Goal: Transaction & Acquisition: Purchase product/service

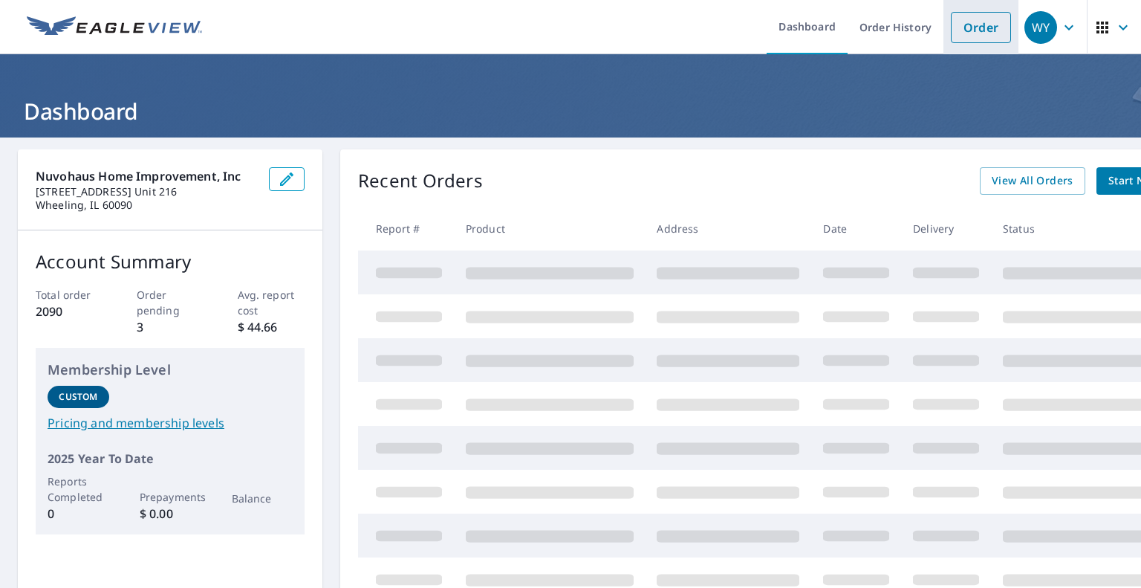
click at [958, 27] on link "Order" at bounding box center [981, 27] width 60 height 31
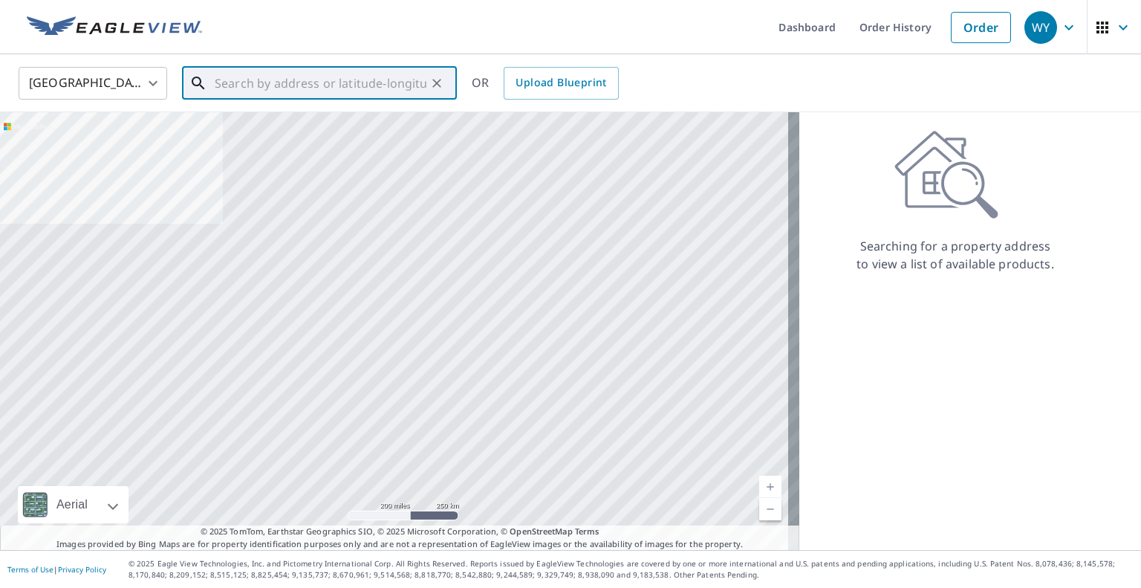
click at [302, 80] on input "text" at bounding box center [321, 83] width 212 height 42
paste input "[STREET_ADDRESS]"
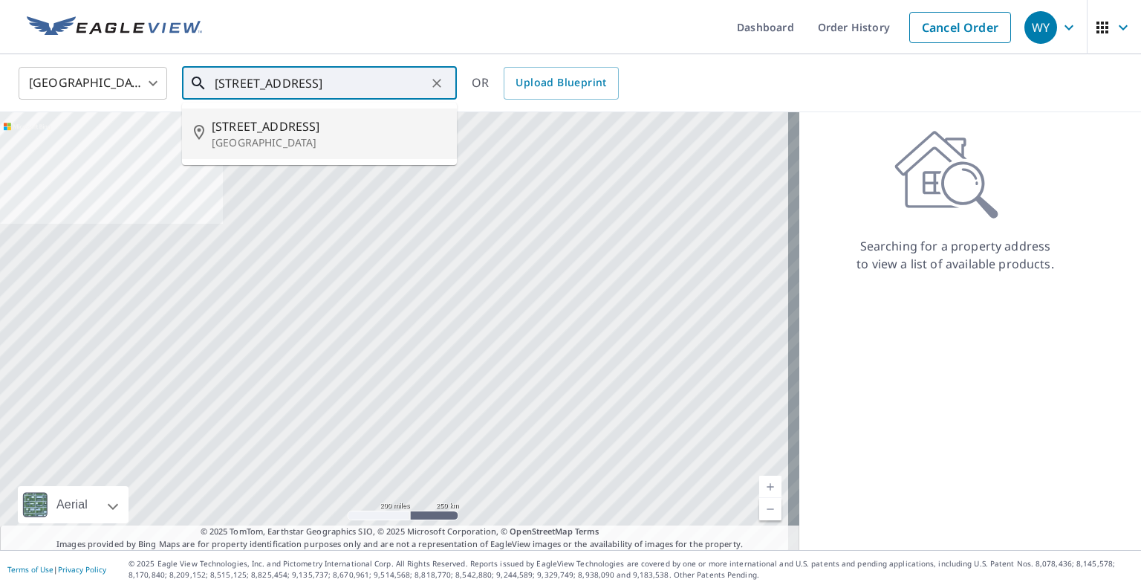
click at [304, 134] on span "[STREET_ADDRESS]" at bounding box center [328, 126] width 233 height 18
type input "[STREET_ADDRESS]"
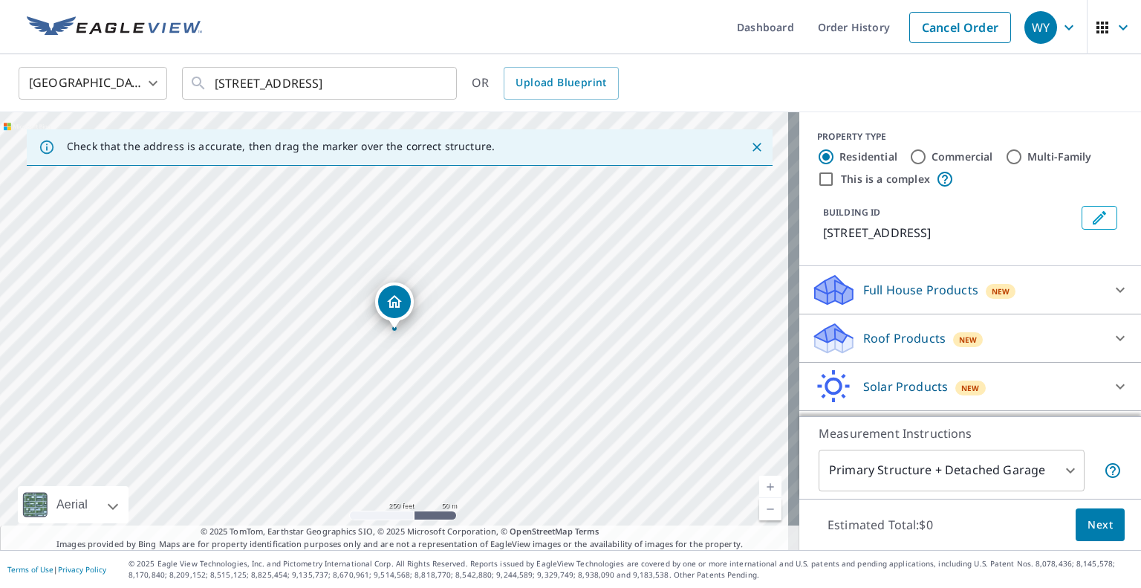
click at [880, 347] on p "Roof Products" at bounding box center [904, 338] width 82 height 18
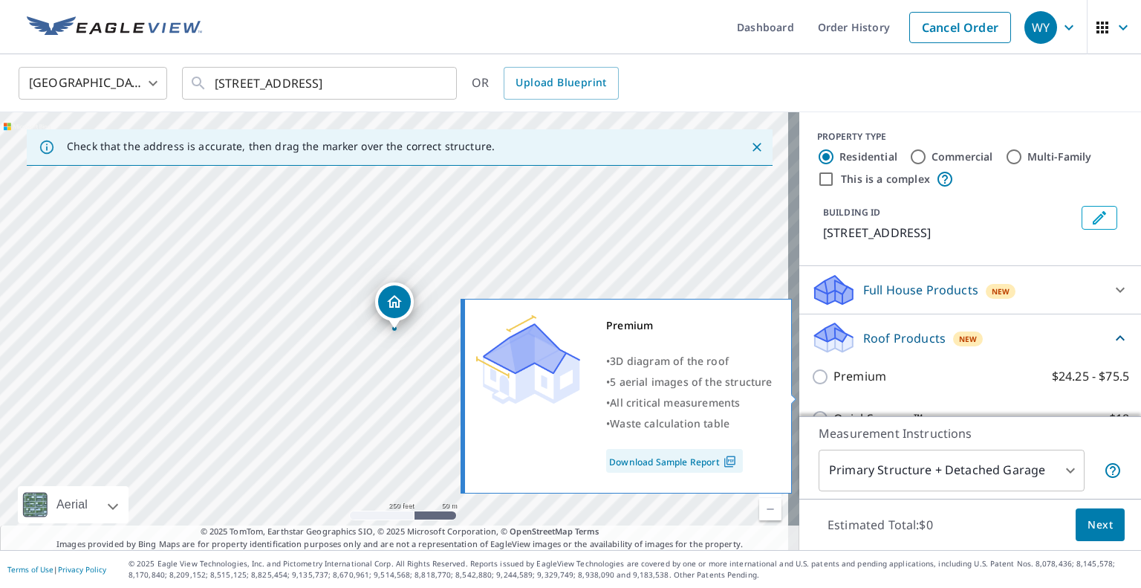
click at [834, 386] on p "Premium" at bounding box center [860, 376] width 53 height 19
click at [831, 386] on input "Premium $24.25 - $75.5" at bounding box center [822, 377] width 22 height 18
checkbox input "true"
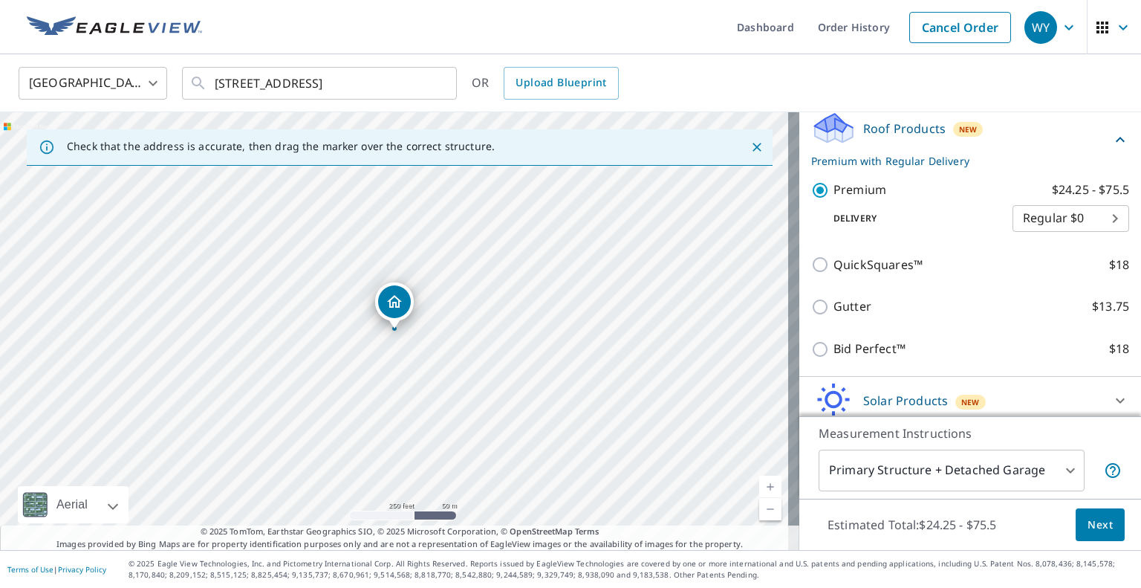
scroll to position [223, 0]
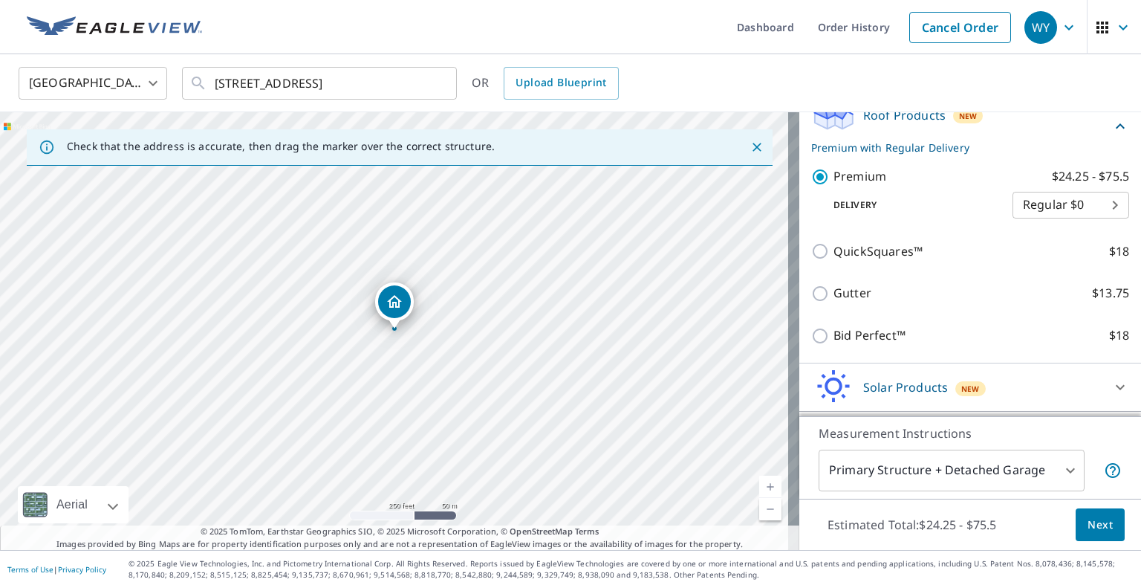
click at [1090, 516] on span "Next" at bounding box center [1100, 525] width 25 height 19
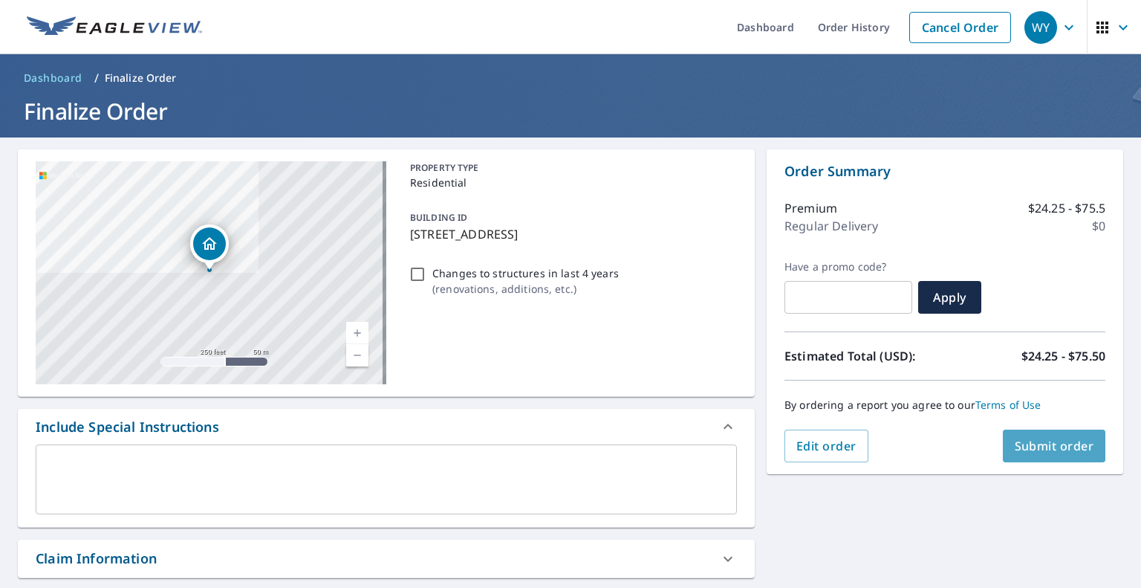
click at [1046, 441] on span "Submit order" at bounding box center [1054, 446] width 79 height 16
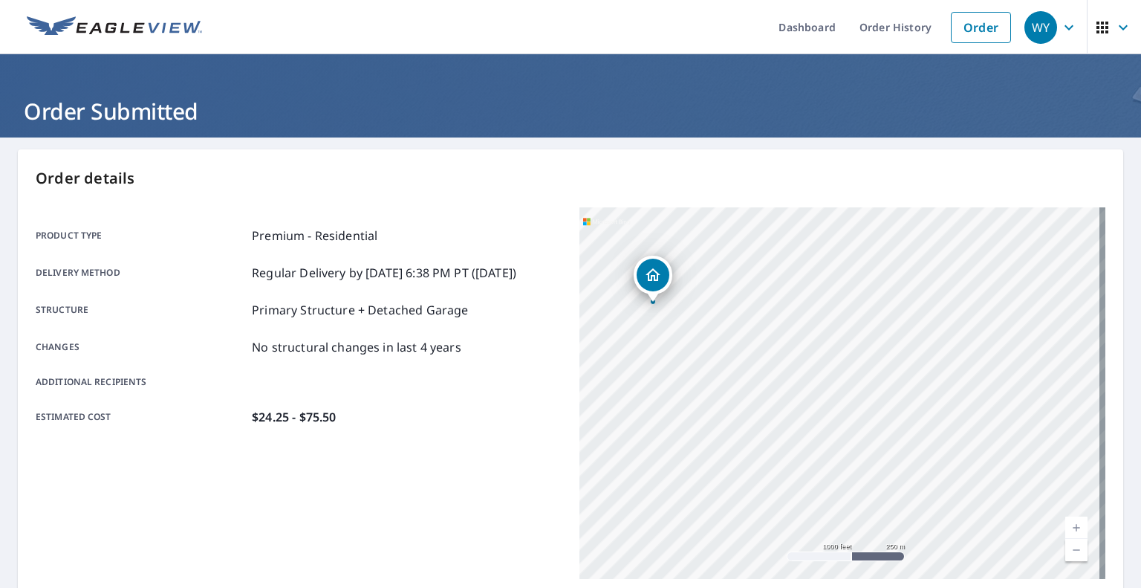
scroll to position [285, 0]
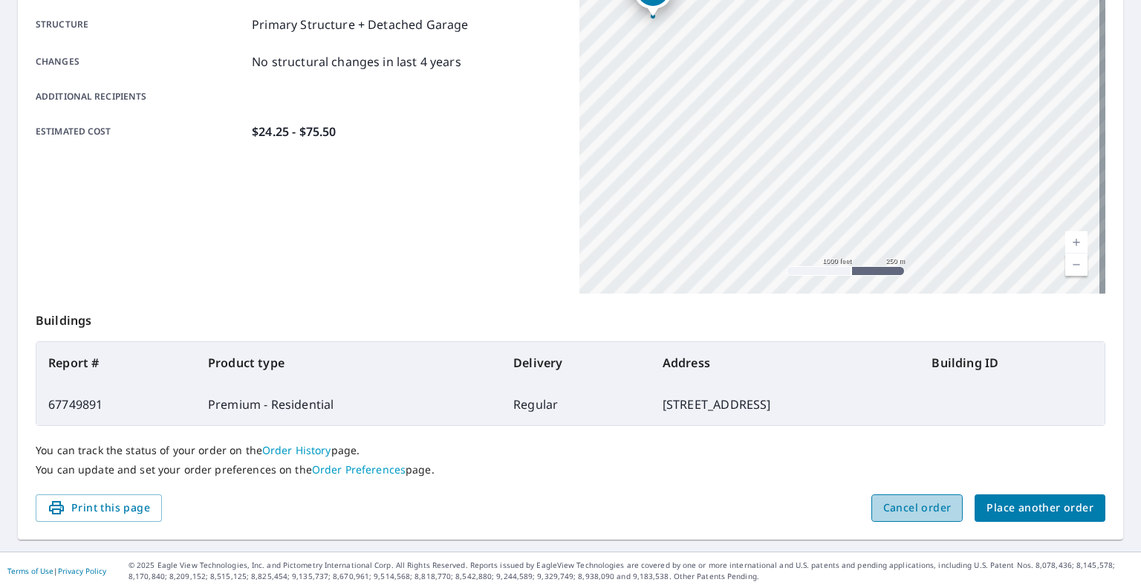
click at [909, 511] on span "Cancel order" at bounding box center [917, 507] width 68 height 19
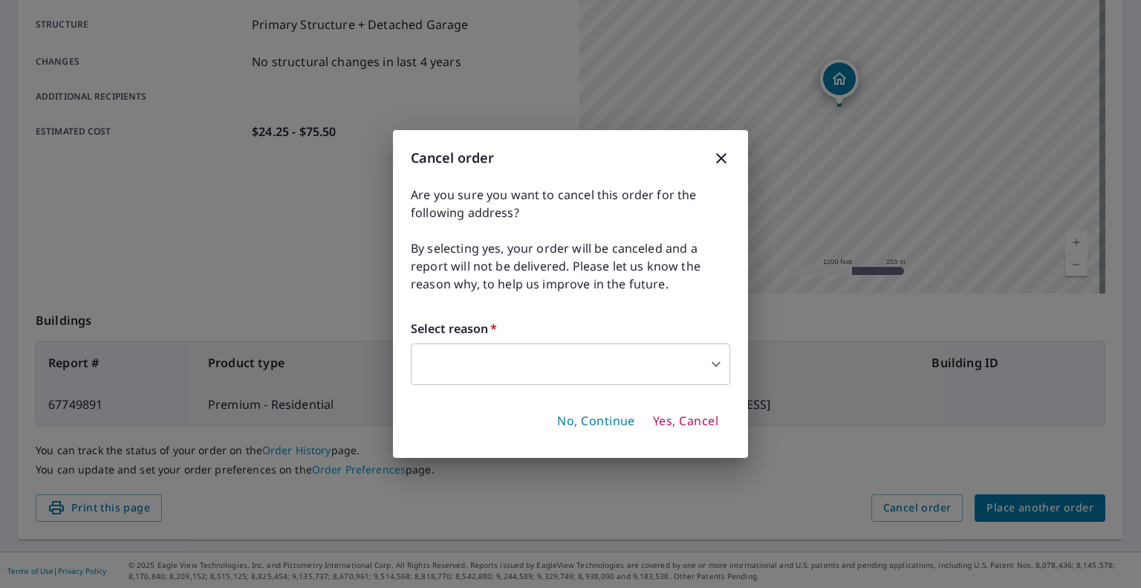
click at [678, 421] on span "Yes, Cancel" at bounding box center [685, 421] width 65 height 16
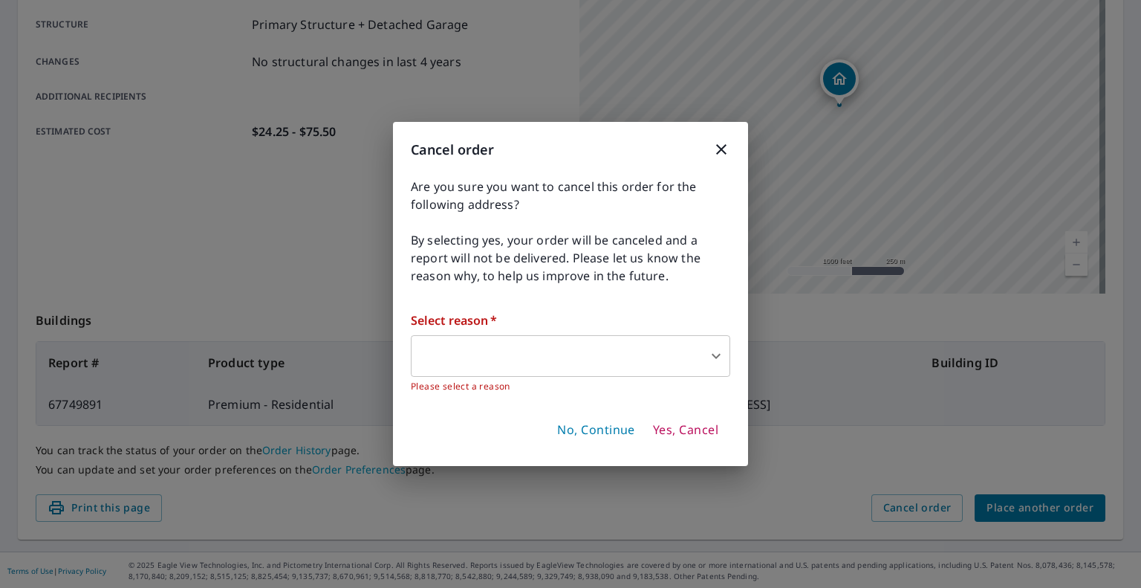
click at [591, 342] on body "WY WY Dashboard Order History Order WY Order Submitted Order details Product ty…" at bounding box center [570, 294] width 1141 height 588
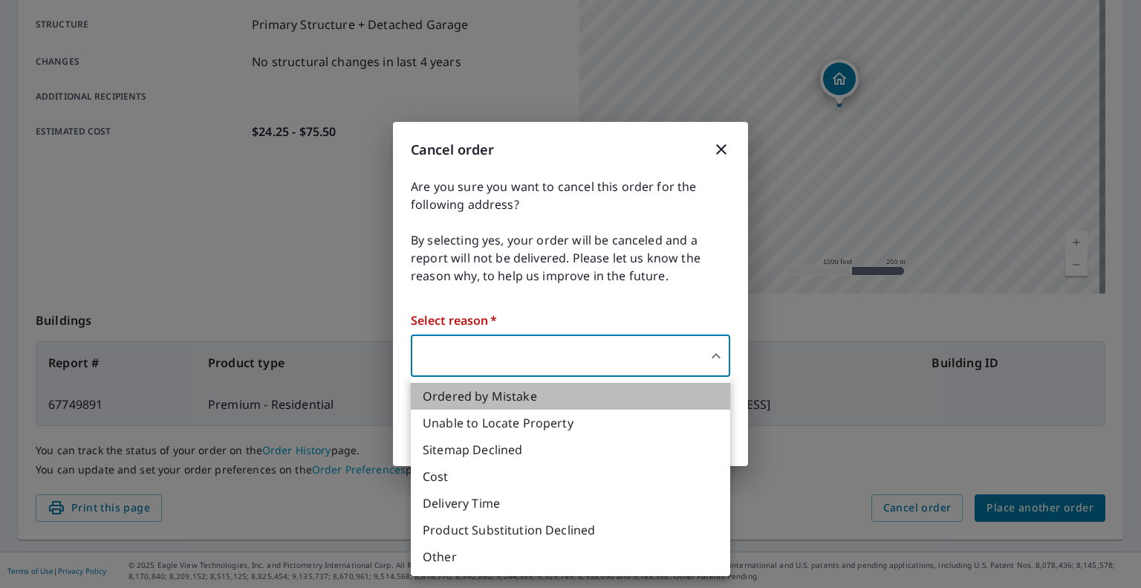
click at [545, 391] on li "Ordered by Mistake" at bounding box center [570, 396] width 319 height 27
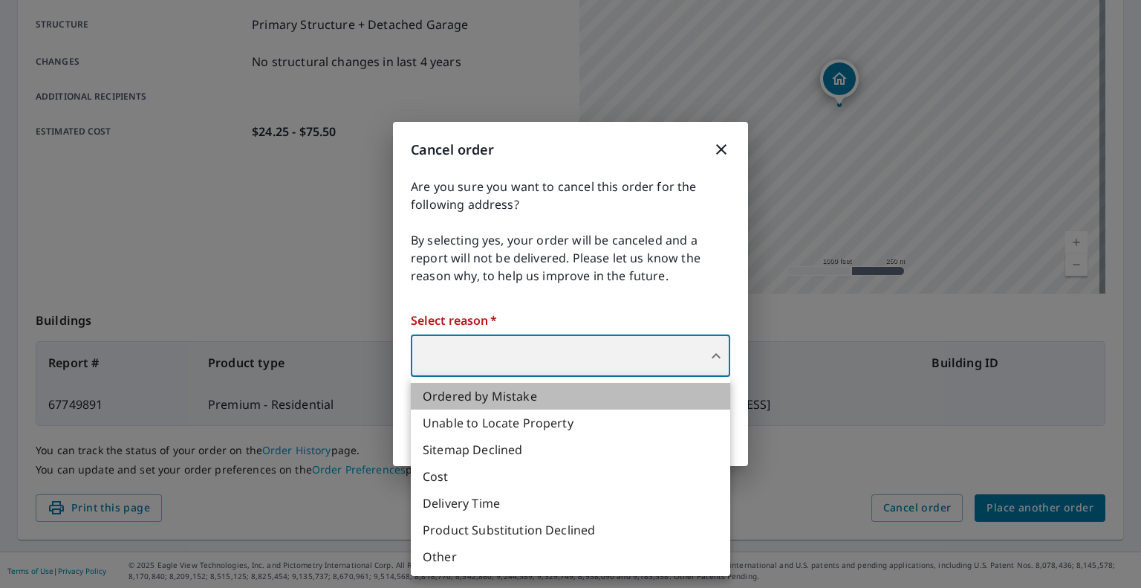
type input "30"
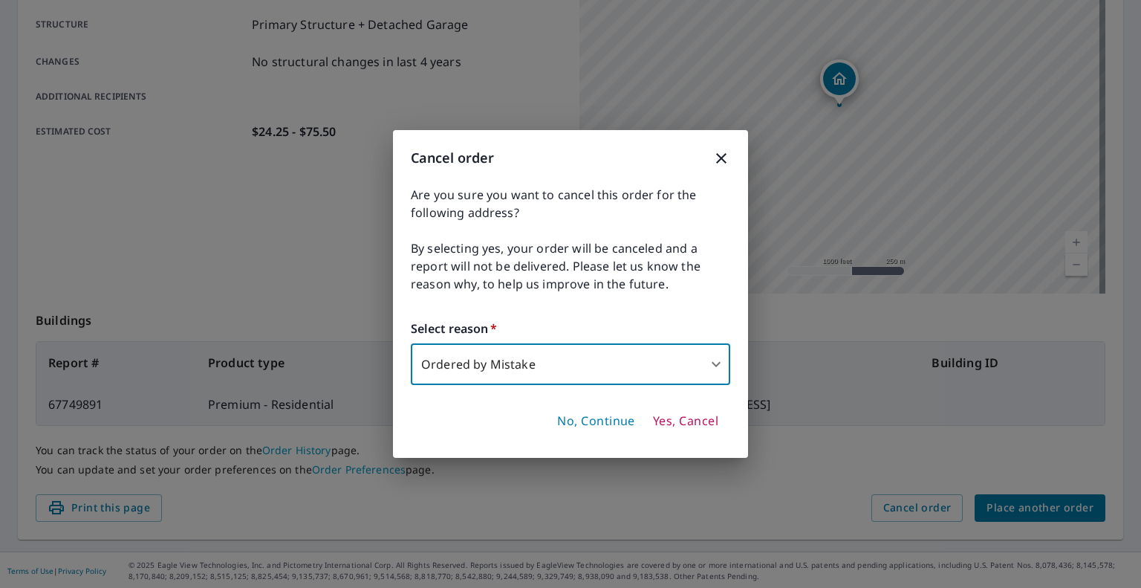
click at [689, 422] on span "Yes, Cancel" at bounding box center [685, 421] width 65 height 16
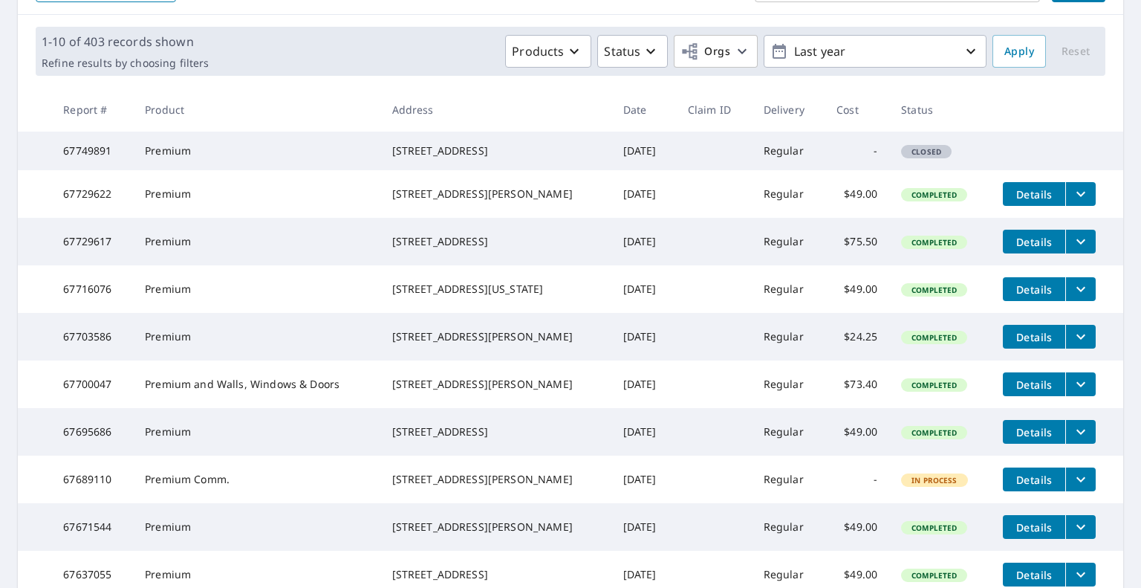
scroll to position [123, 0]
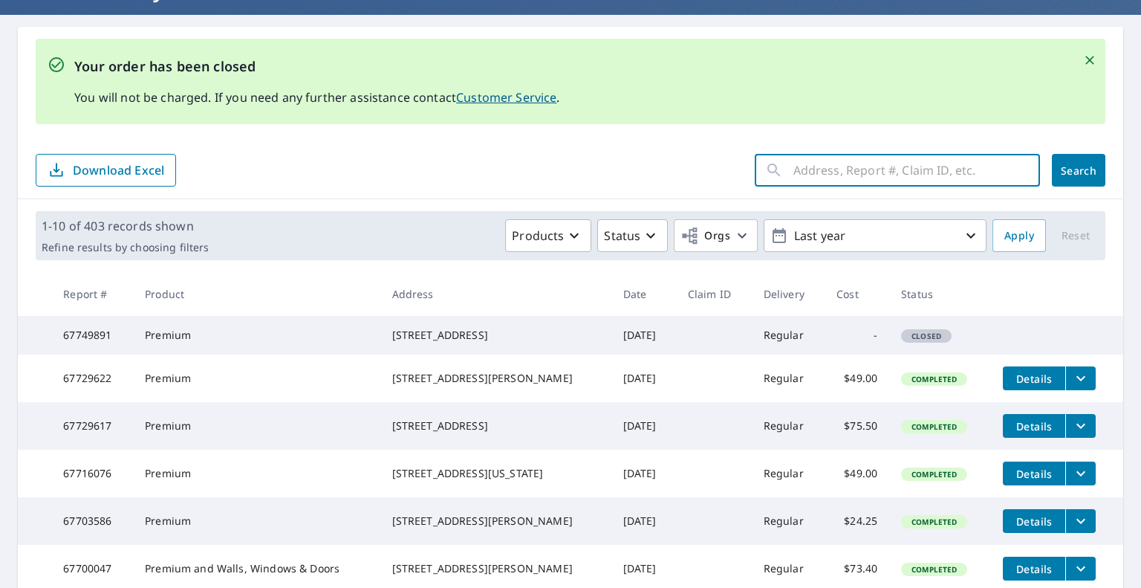
click at [886, 178] on input "text" at bounding box center [916, 170] width 247 height 42
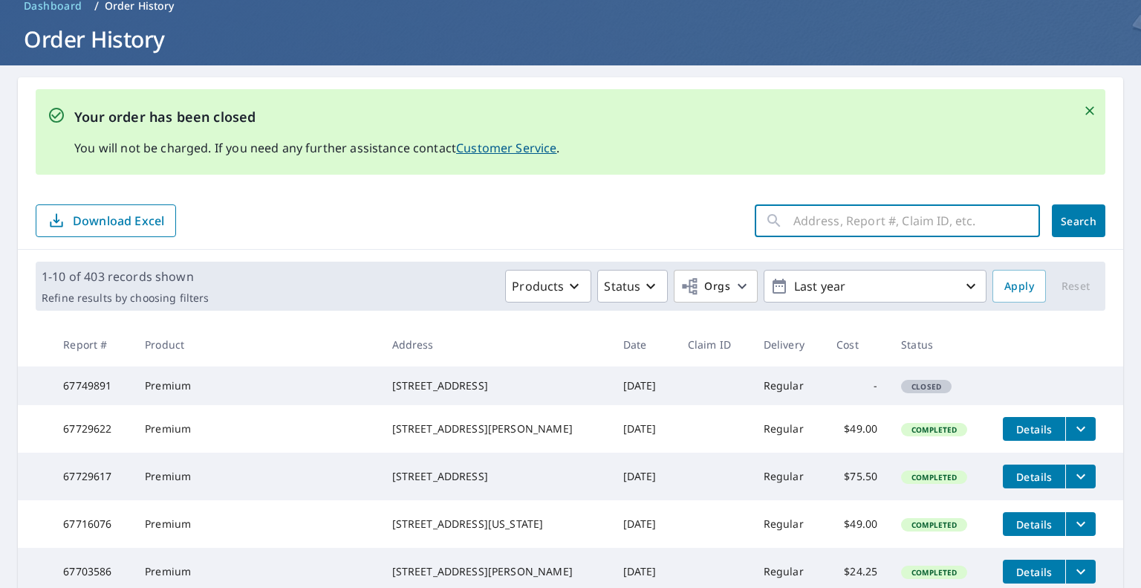
scroll to position [0, 0]
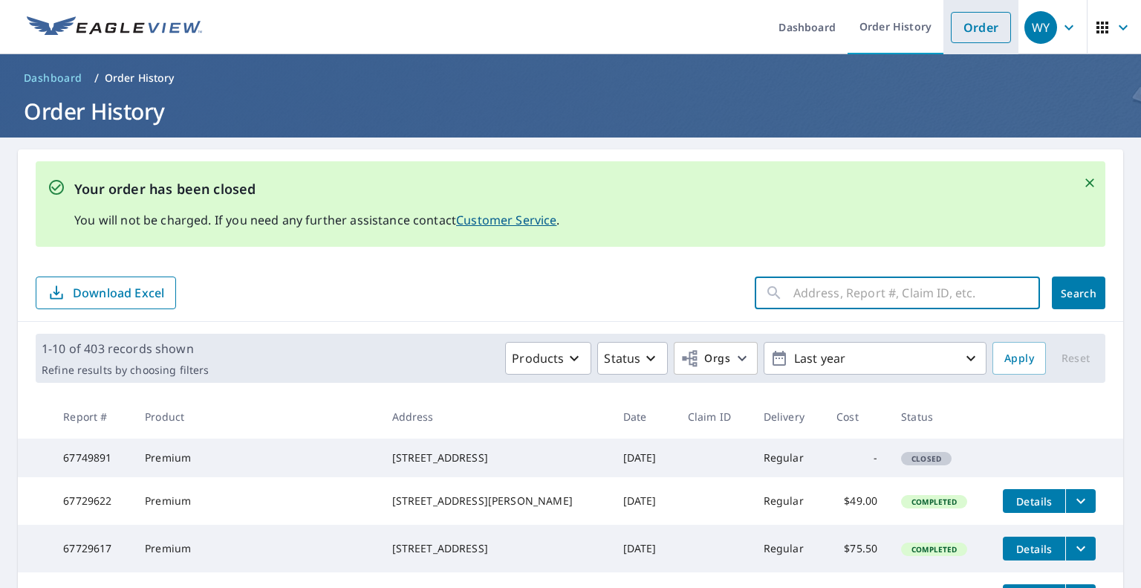
click at [974, 23] on link "Order" at bounding box center [981, 27] width 60 height 31
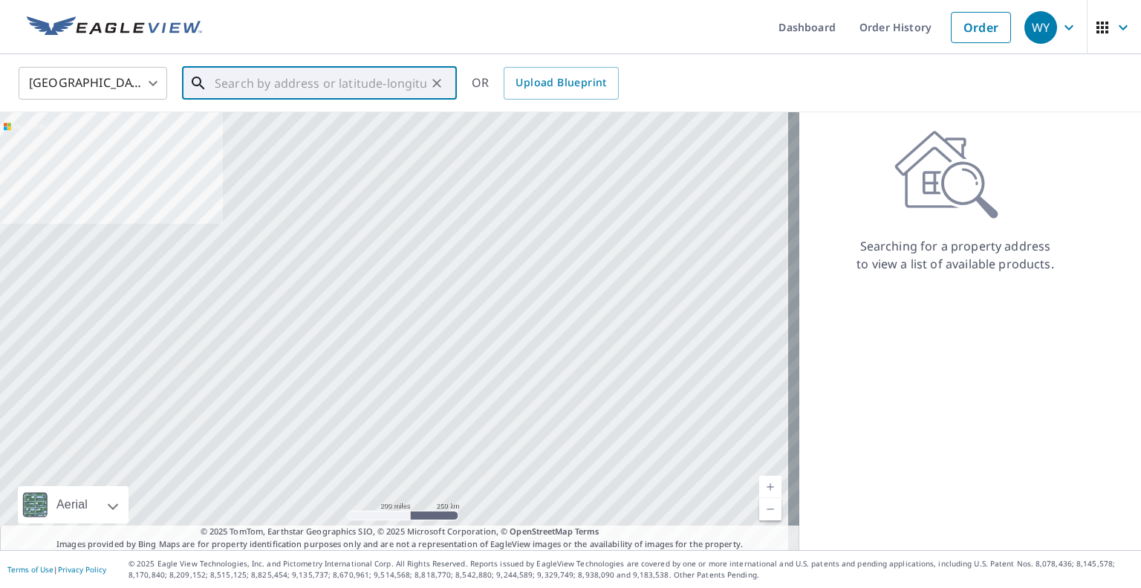
click at [354, 85] on input "text" at bounding box center [321, 83] width 212 height 42
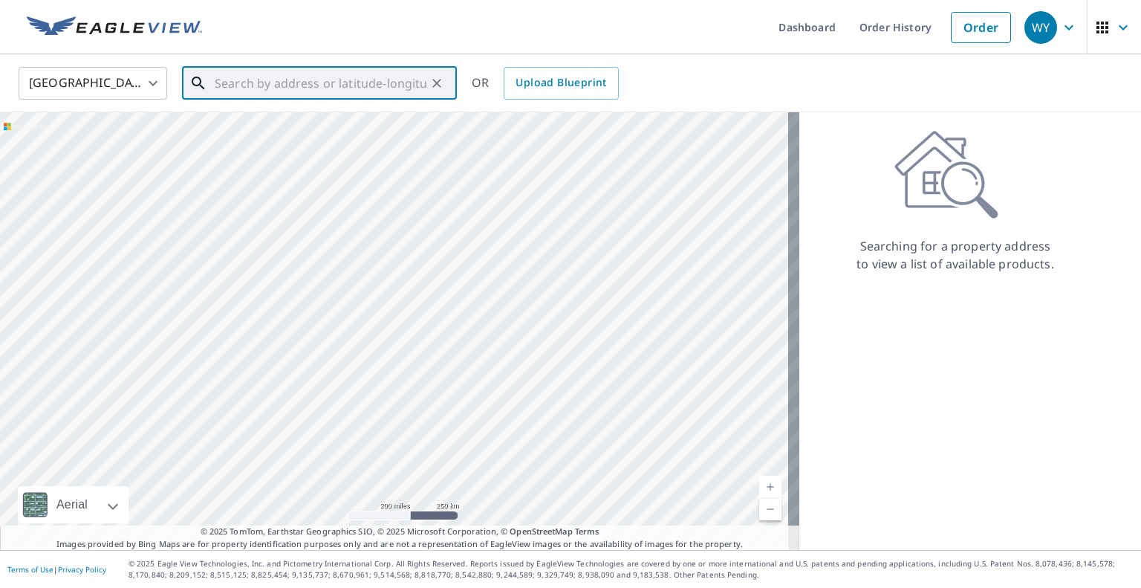
paste input "[STREET_ADDRESS]"
click at [289, 125] on span "[STREET_ADDRESS]" at bounding box center [328, 126] width 233 height 18
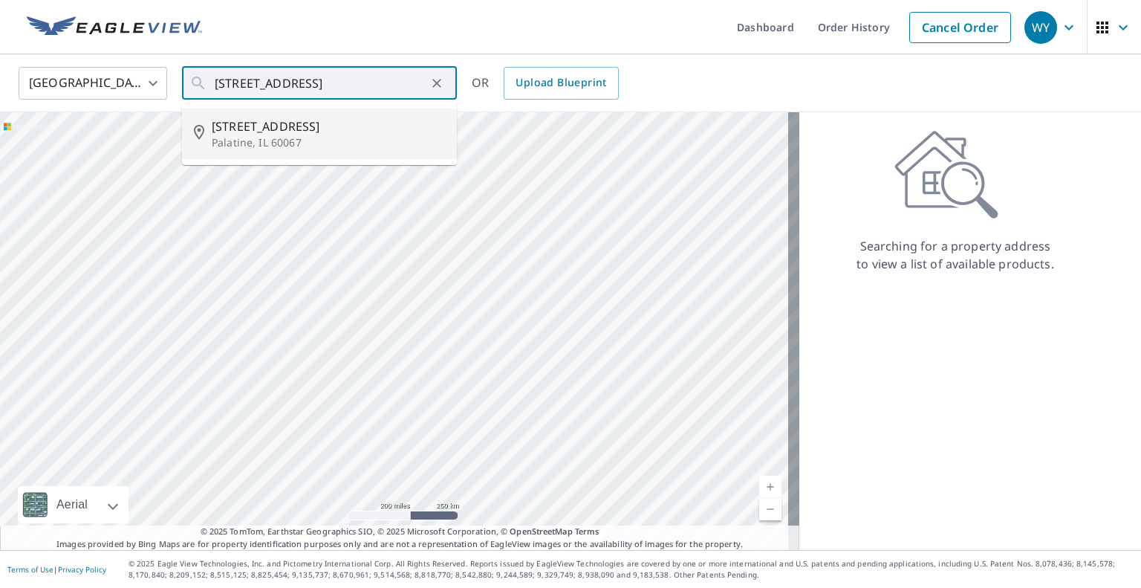
type input "[STREET_ADDRESS]"
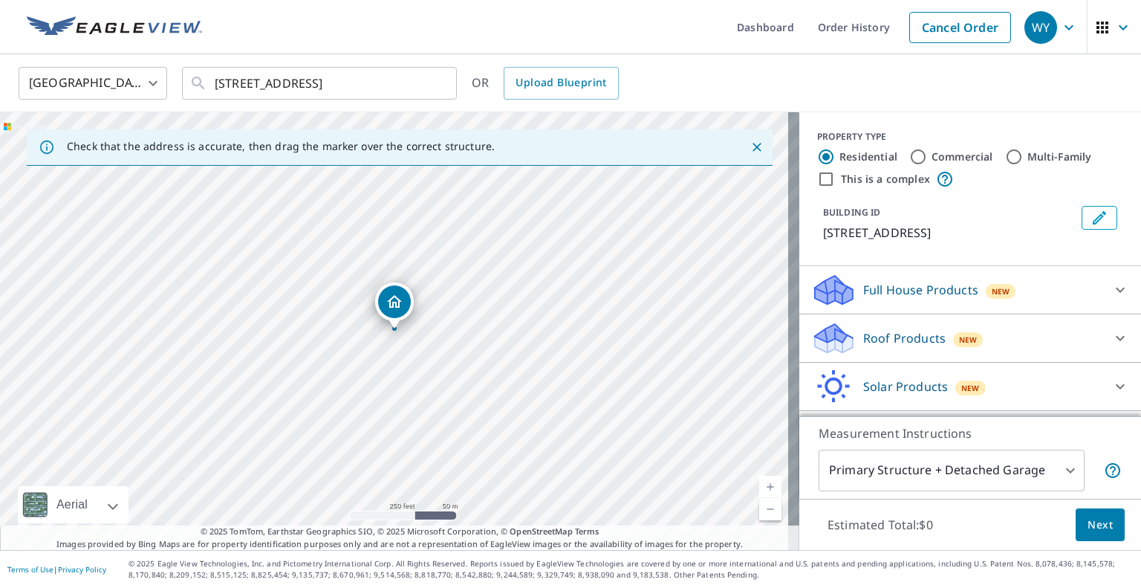
click at [908, 342] on p "Roof Products" at bounding box center [904, 338] width 82 height 18
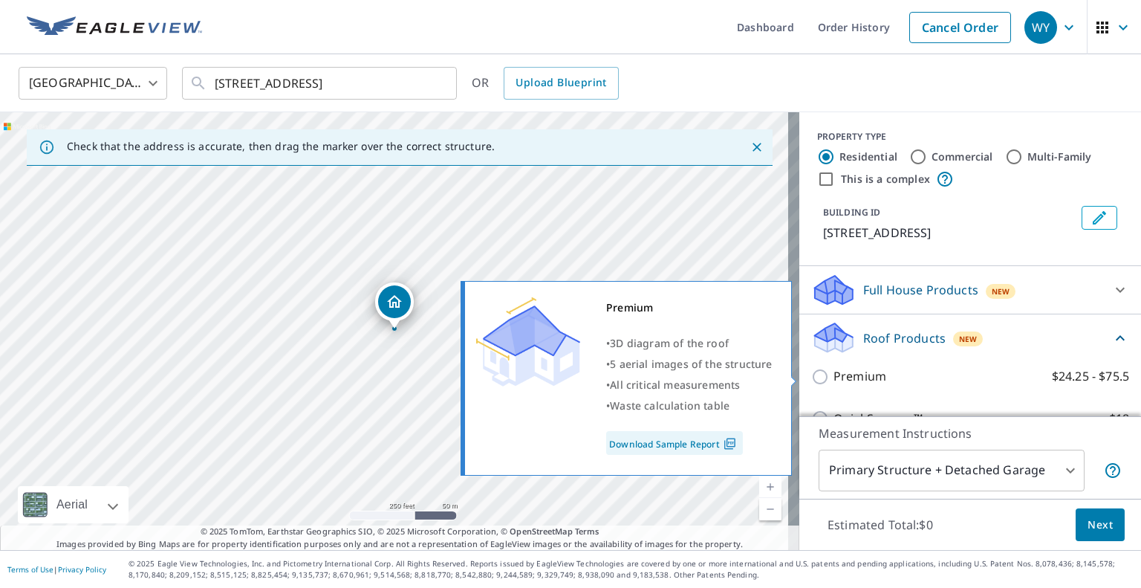
click at [853, 381] on p "Premium" at bounding box center [860, 376] width 53 height 19
click at [834, 381] on input "Premium $24.25 - $75.5" at bounding box center [822, 377] width 22 height 18
checkbox input "true"
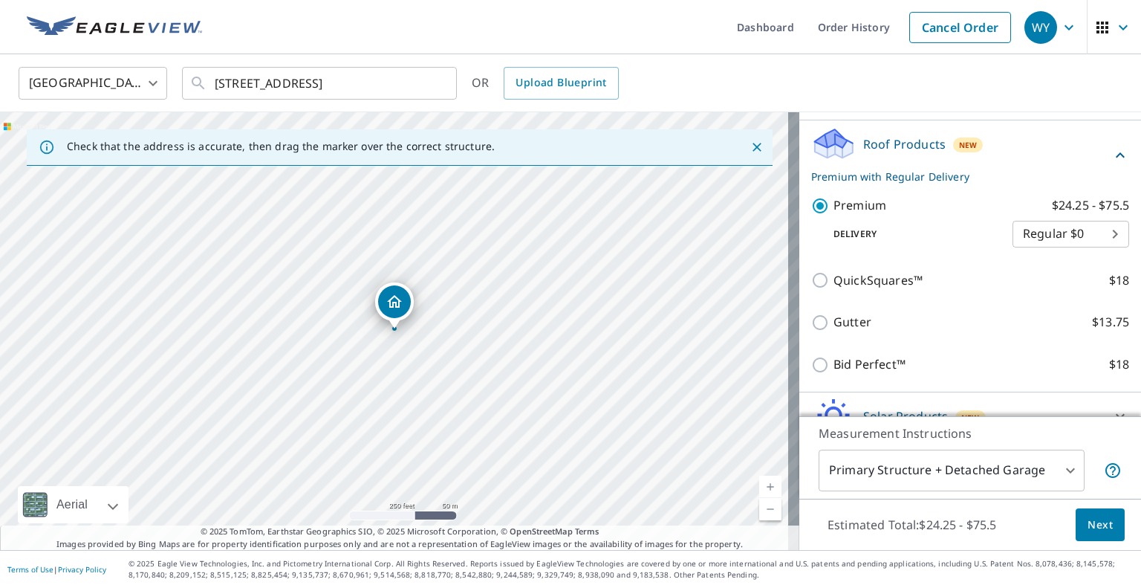
scroll to position [264, 0]
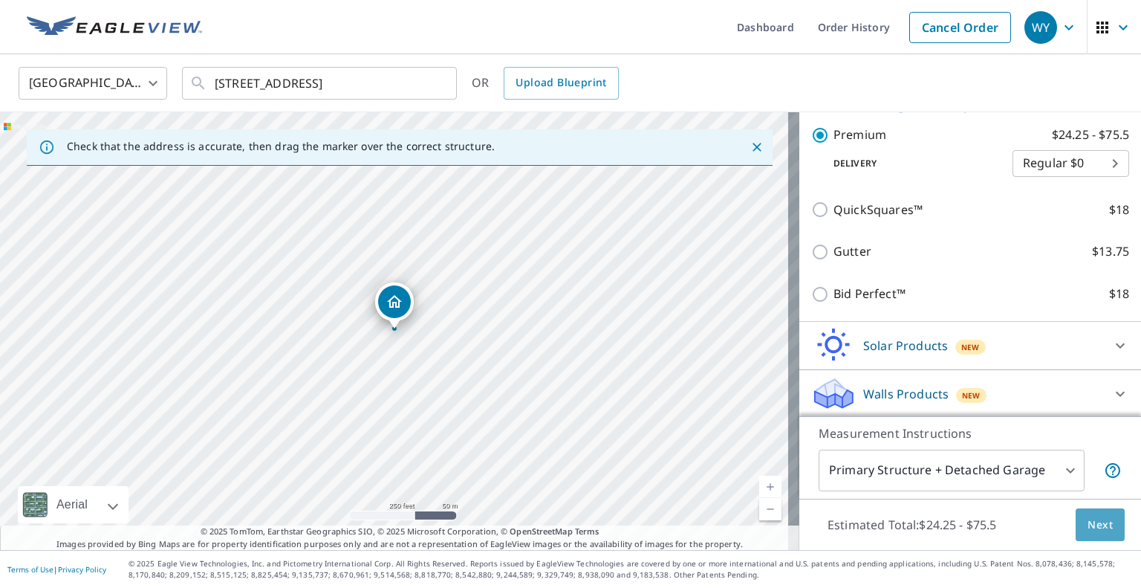
click at [1091, 536] on button "Next" at bounding box center [1100, 524] width 49 height 33
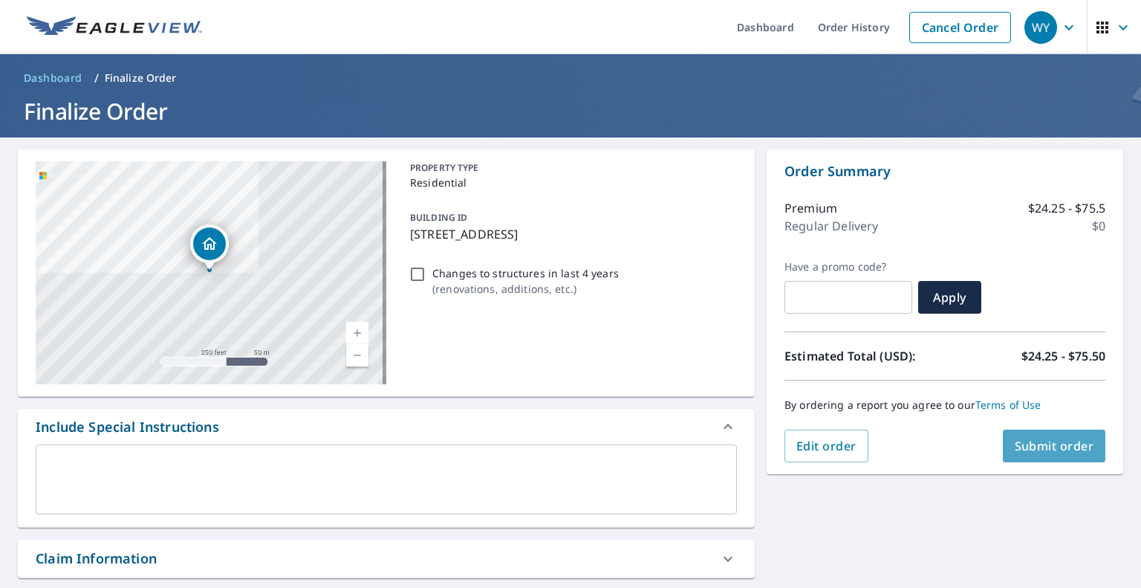
click at [1035, 446] on span "Submit order" at bounding box center [1054, 446] width 79 height 16
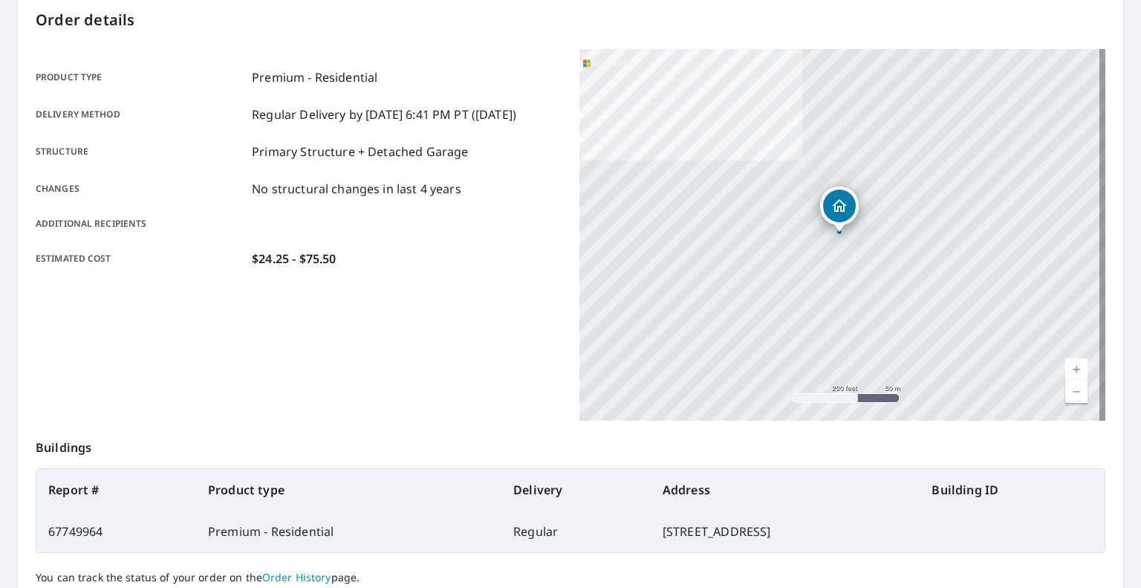
scroll to position [285, 0]
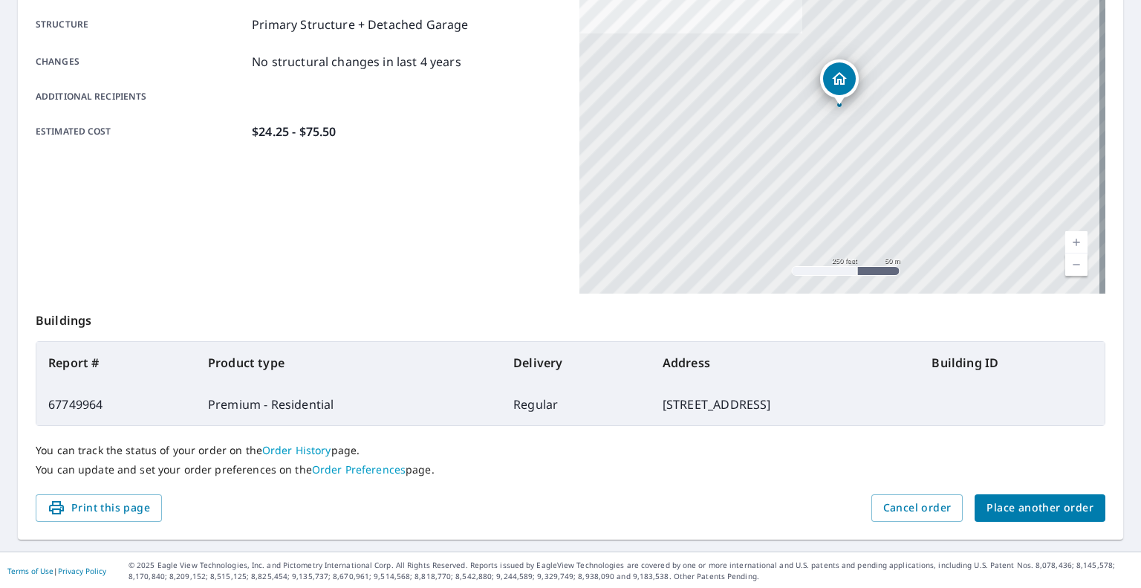
drag, startPoint x: 666, startPoint y: 403, endPoint x: 557, endPoint y: 403, distance: 108.5
click at [651, 403] on td "[STREET_ADDRESS]" at bounding box center [786, 404] width 270 height 42
